Goal: Task Accomplishment & Management: Complete application form

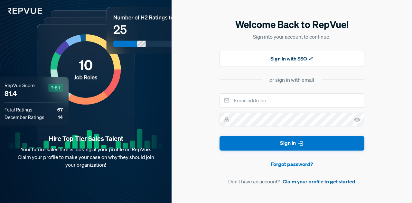
click at [312, 184] on link "Claim your profile to get started" at bounding box center [319, 182] width 73 height 8
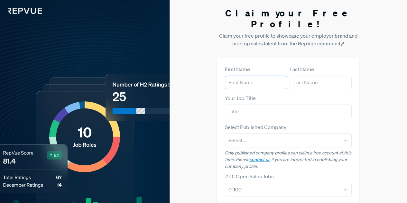
click at [255, 76] on input "text" at bounding box center [256, 83] width 62 height 14
type input "Domoniq"
click at [319, 76] on input "text" at bounding box center [321, 83] width 62 height 14
type input "[PERSON_NAME]"
click at [275, 105] on input "text" at bounding box center [288, 112] width 127 height 14
